Goal: Obtain resource: Download file/media

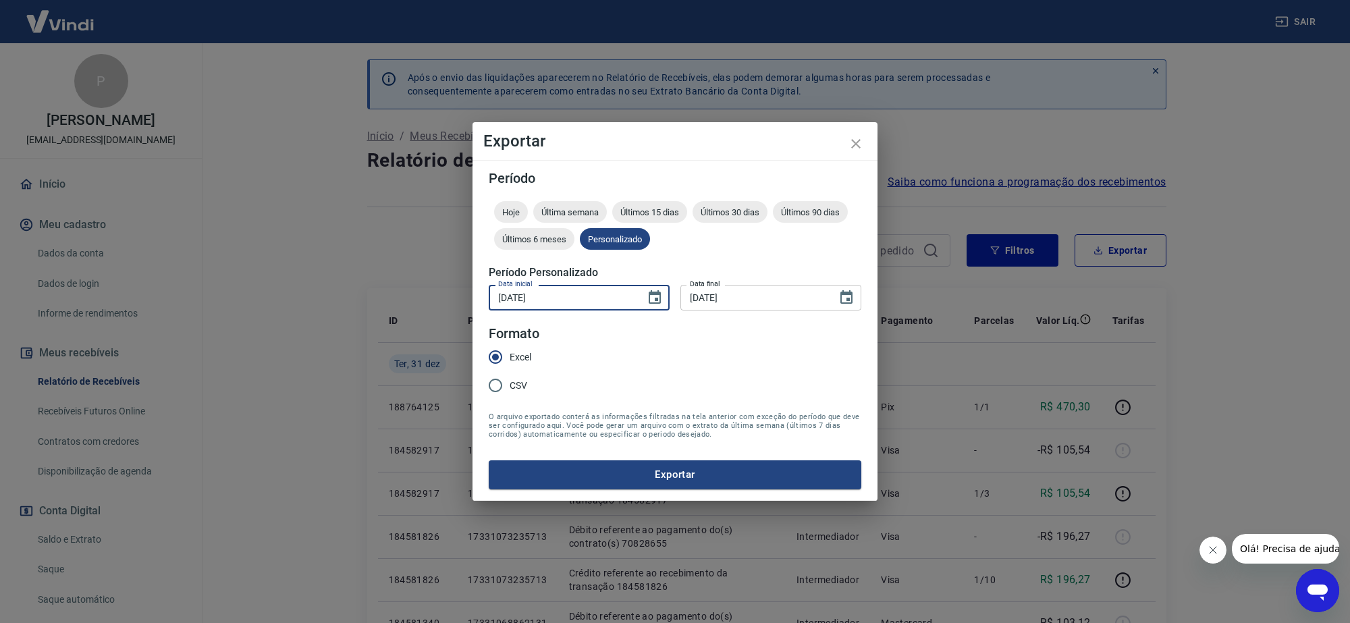
drag, startPoint x: 572, startPoint y: 299, endPoint x: 513, endPoint y: 312, distance: 60.8
click at [513, 312] on div "Data inicial [DATE] Data inicial Data final [DATE] Data final" at bounding box center [675, 295] width 373 height 33
click at [542, 295] on input "[DATE]" at bounding box center [562, 297] width 147 height 25
click at [564, 298] on input "[DATE]" at bounding box center [562, 297] width 147 height 25
click at [728, 370] on form "Período Hoje Última semana Últimos 15 dias Últimos 30 dias Últimos 90 dias Últi…" at bounding box center [675, 329] width 373 height 317
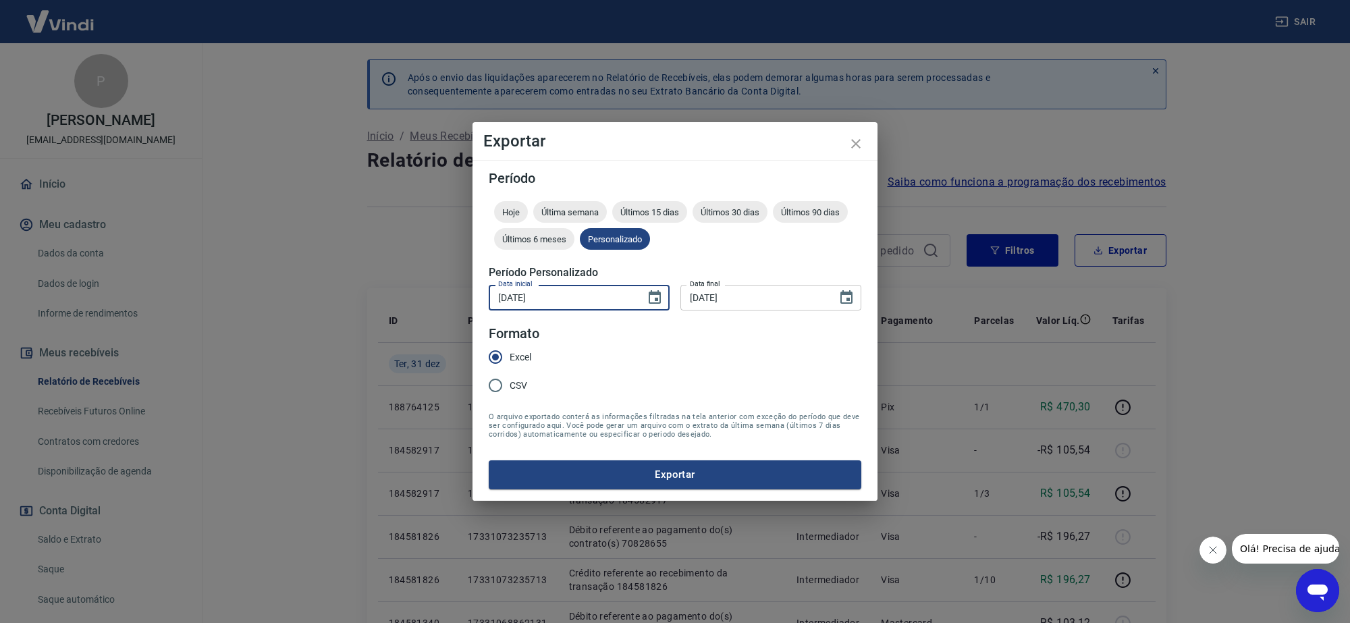
drag, startPoint x: 559, startPoint y: 294, endPoint x: 497, endPoint y: 309, distance: 63.2
click at [497, 309] on input "[DATE]" at bounding box center [562, 297] width 147 height 25
drag, startPoint x: 570, startPoint y: 301, endPoint x: 444, endPoint y: 299, distance: 126.2
click at [451, 300] on div "Exportar Período Hoje Última semana Últimos 15 dias Últimos 30 dias Últimos 90 …" at bounding box center [675, 311] width 1350 height 623
click at [495, 302] on input "[DATE]" at bounding box center [562, 297] width 147 height 25
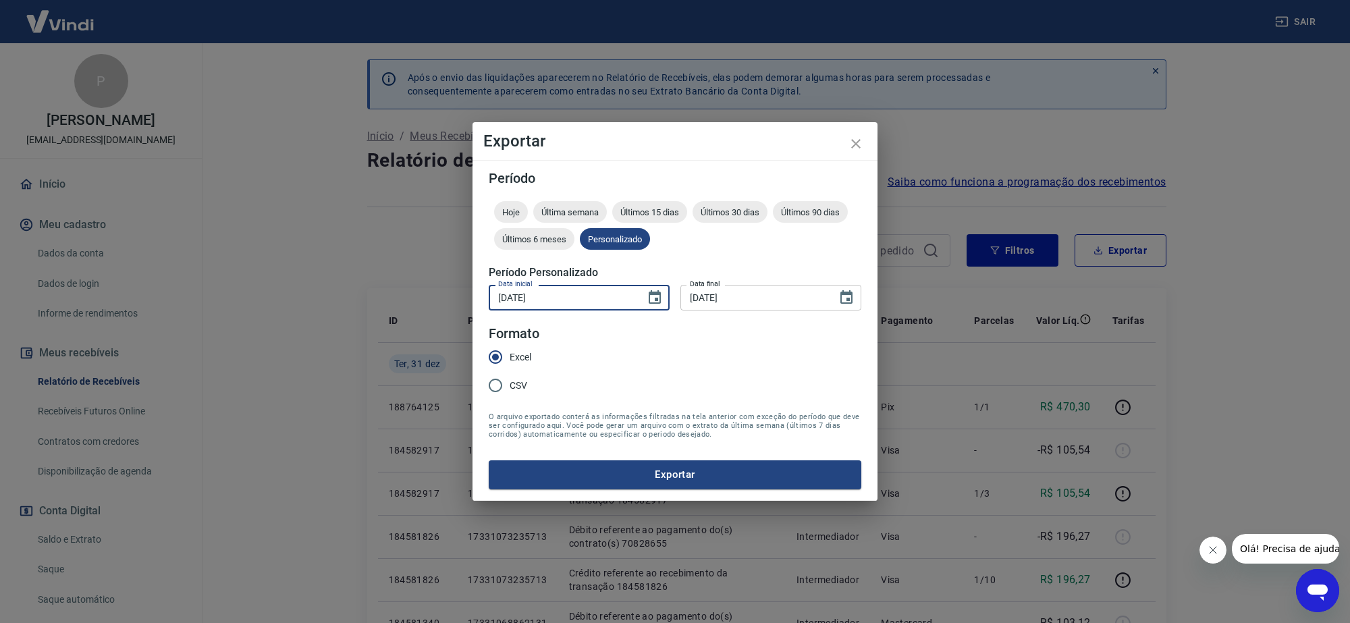
type input "[DATE]"
click at [690, 304] on input "[DATE]" at bounding box center [753, 297] width 147 height 25
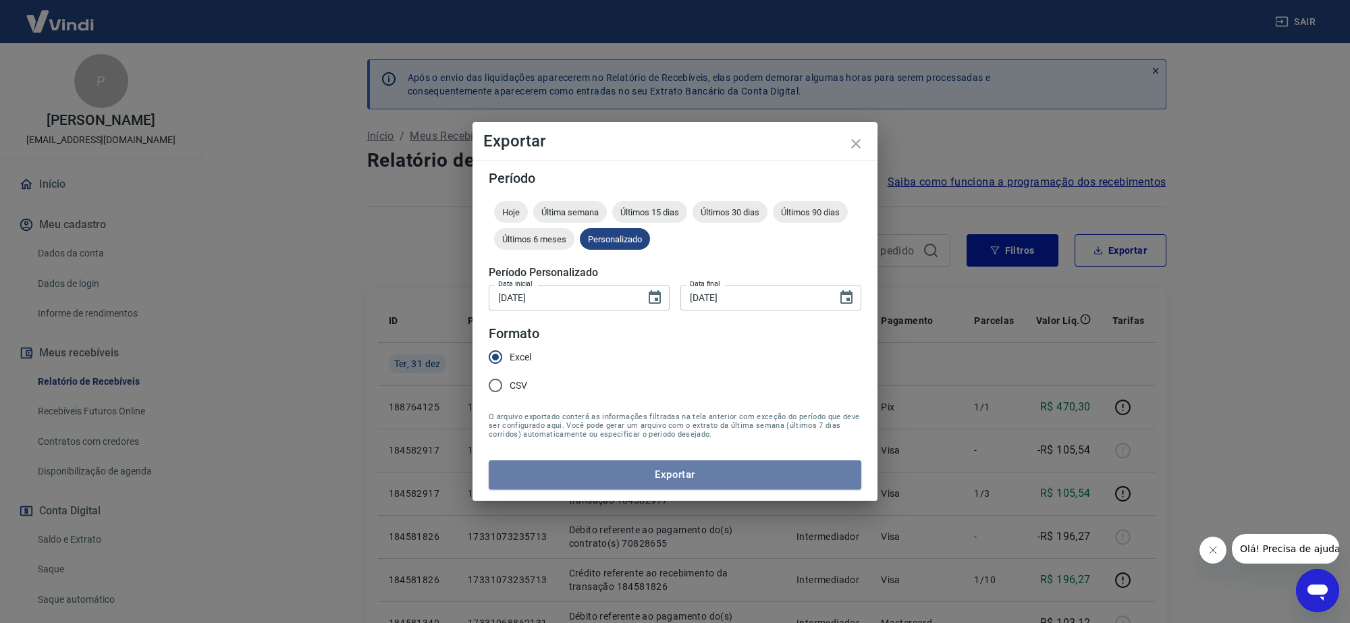
click at [657, 469] on button "Exportar" at bounding box center [675, 474] width 373 height 28
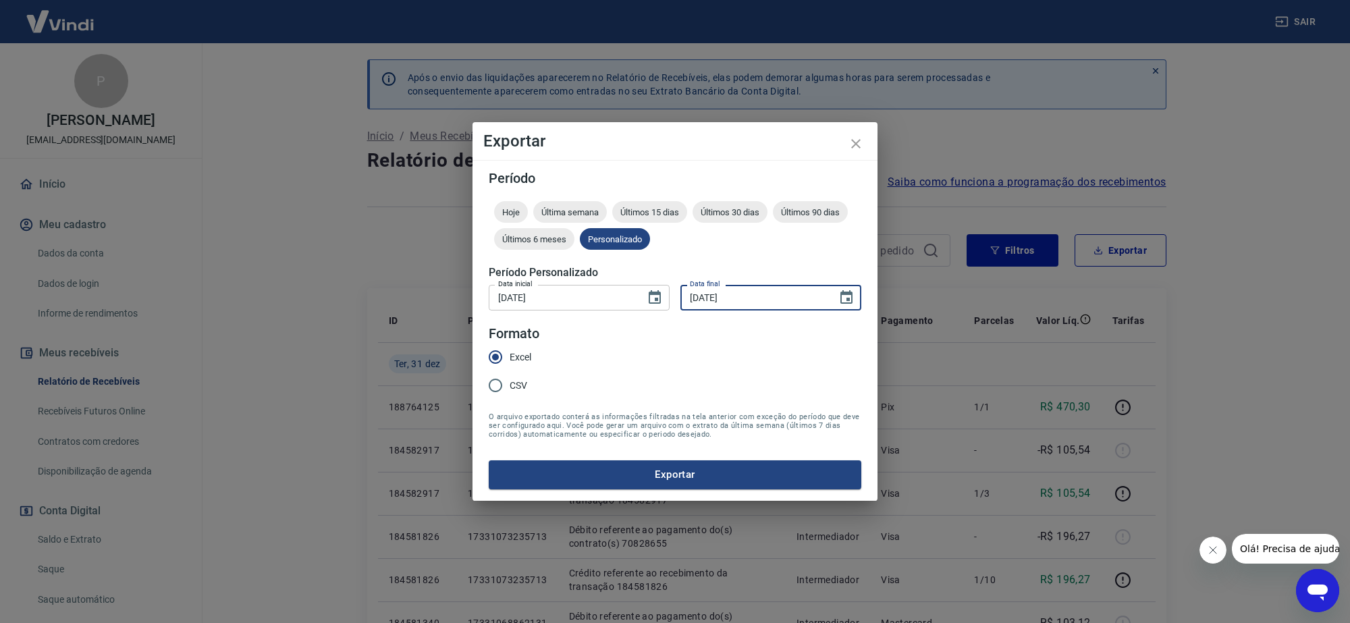
click at [746, 302] on input "[DATE]" at bounding box center [753, 297] width 147 height 25
drag, startPoint x: 754, startPoint y: 297, endPoint x: 687, endPoint y: 296, distance: 66.8
click at [687, 296] on input "[DATE]" at bounding box center [753, 297] width 147 height 25
drag, startPoint x: 740, startPoint y: 294, endPoint x: 685, endPoint y: 295, distance: 54.7
click at [685, 295] on input "[DATE]" at bounding box center [753, 297] width 147 height 25
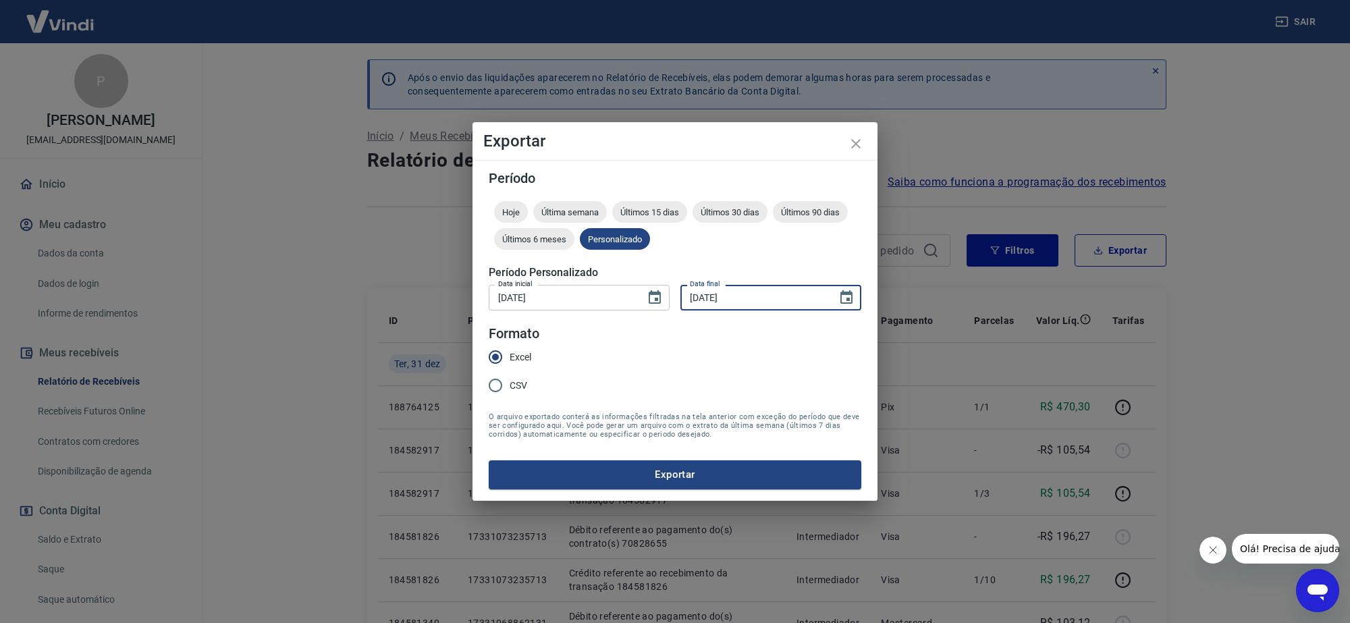
type input "[DATE]"
click at [549, 297] on input "[DATE]" at bounding box center [562, 297] width 147 height 25
type input "[DATE]"
click at [699, 298] on input "[DATE]" at bounding box center [753, 297] width 147 height 25
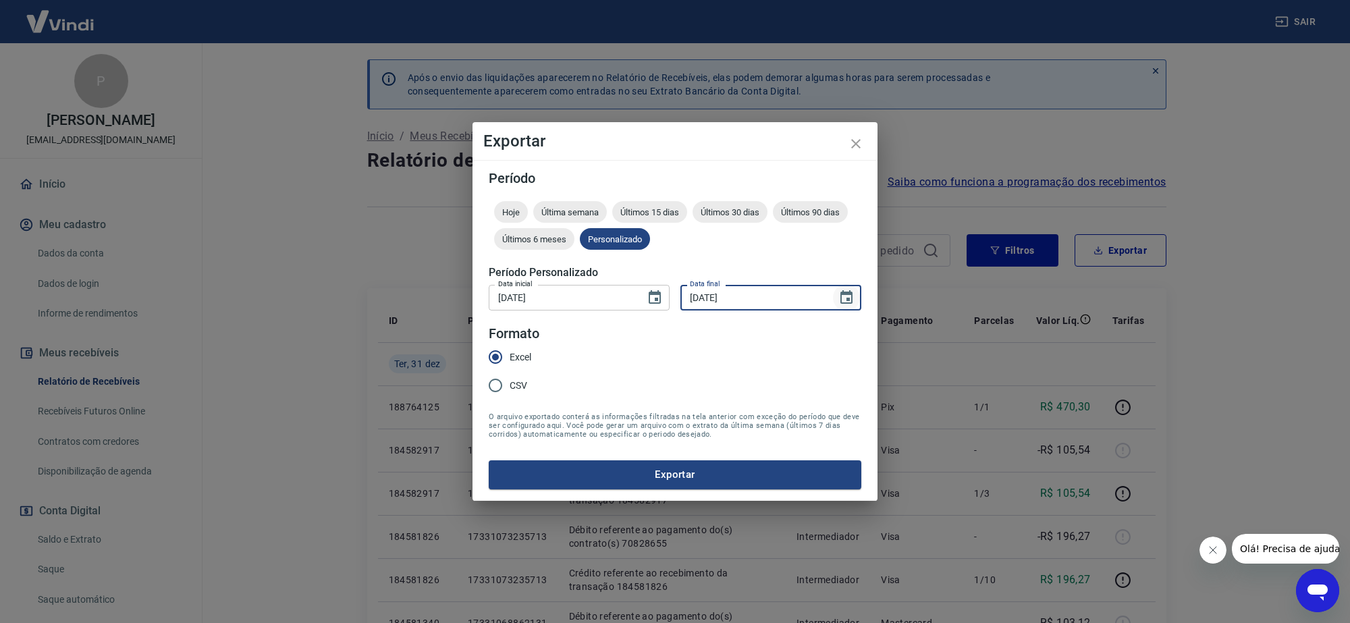
click at [846, 299] on icon "Choose date, selected date is 1 de set de 2025" at bounding box center [846, 298] width 16 height 16
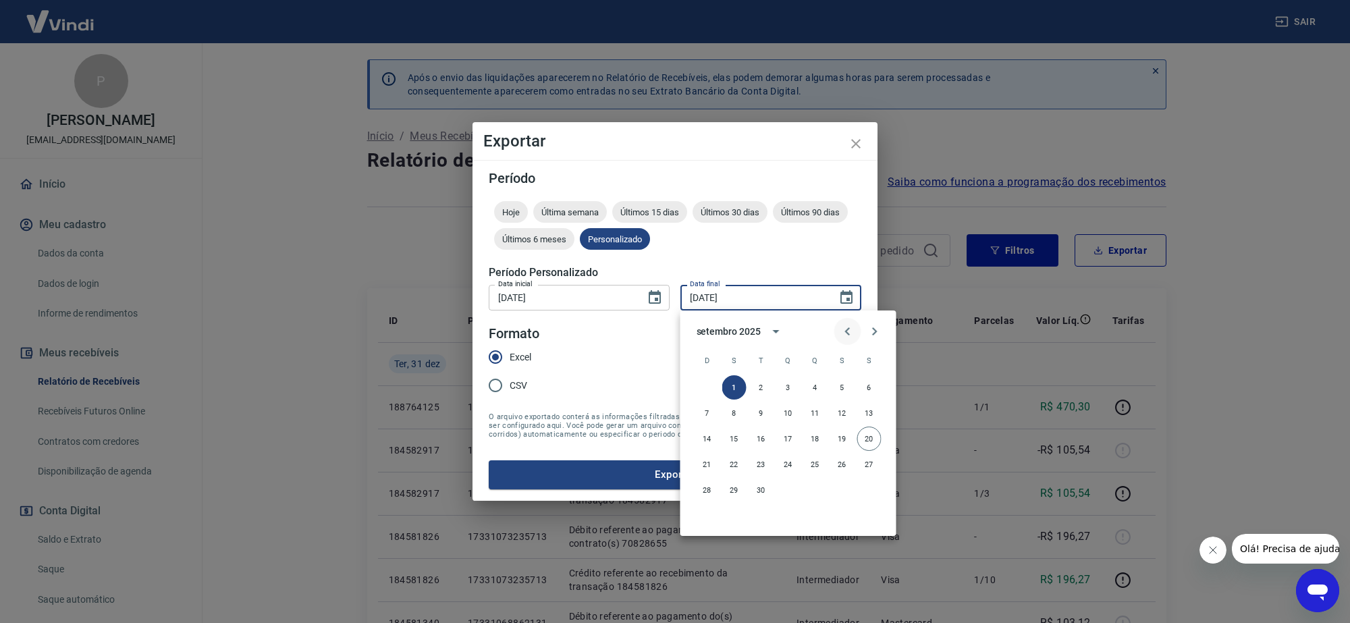
click at [846, 328] on icon "Previous month" at bounding box center [848, 331] width 16 height 16
click at [705, 514] on button "31" at bounding box center [707, 516] width 24 height 24
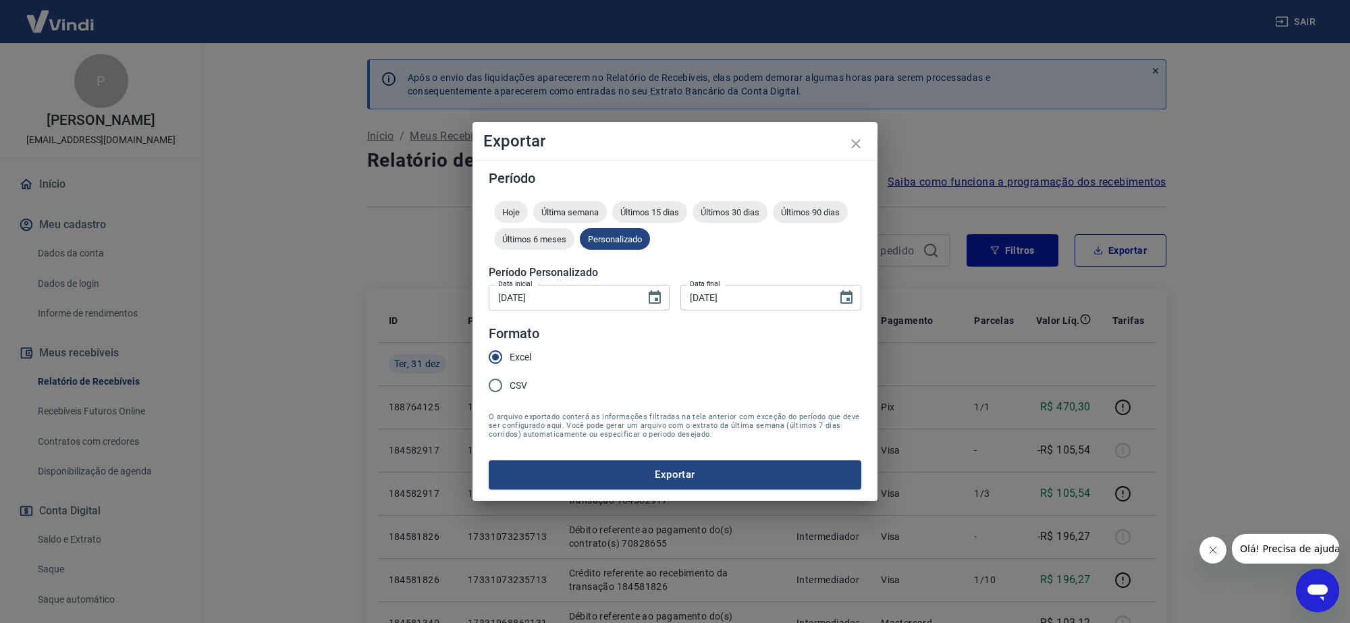
type input "[DATE]"
click at [653, 477] on button "Exportar" at bounding box center [675, 474] width 373 height 28
